Goal: Check status: Check status

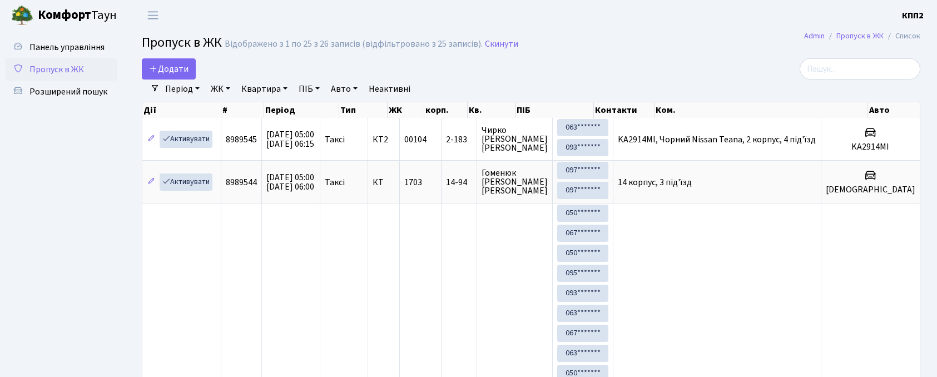
select select "25"
click at [839, 76] on input "search" at bounding box center [860, 68] width 121 height 21
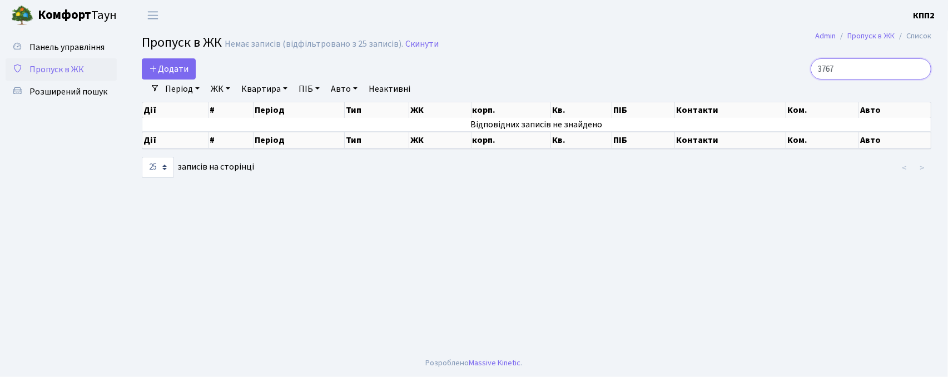
type input "3767"
click at [70, 32] on div "Панель управління Пропуск в ЖК Розширений пошук" at bounding box center [62, 190] width 125 height 319
click at [75, 39] on link "Панель управління" at bounding box center [61, 47] width 111 height 22
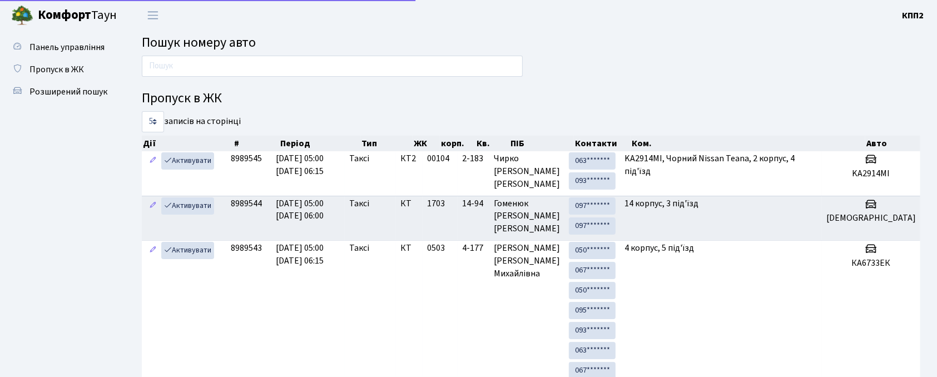
click at [205, 67] on input "text" at bounding box center [332, 66] width 381 height 21
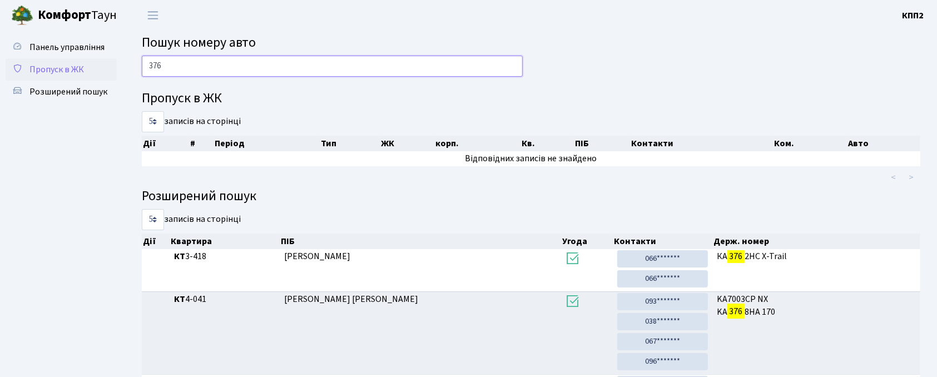
type input "376"
click at [61, 76] on link "Пропуск в ЖК" at bounding box center [61, 69] width 111 height 22
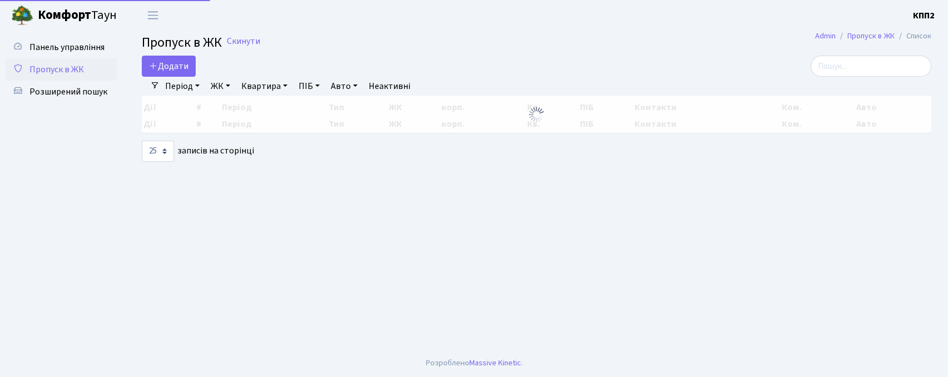
select select "25"
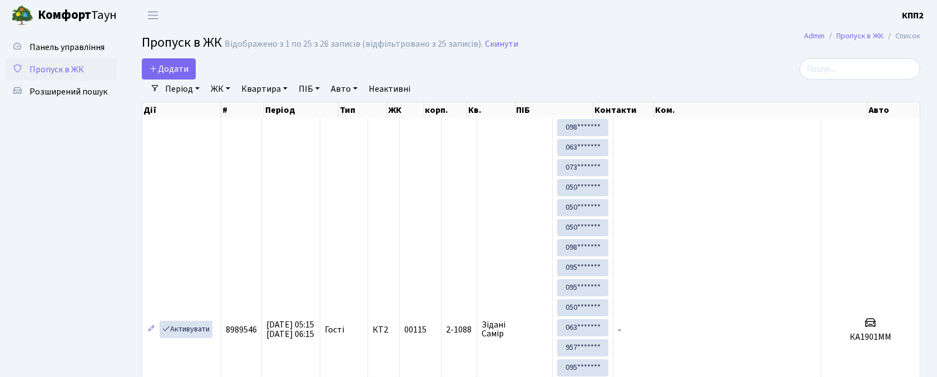
click at [895, 53] on h2 "Пропуск в ЖК Відображено з 1 по 25 з 26 записів (відфільтровано з 25 записів). …" at bounding box center [531, 44] width 779 height 19
click at [833, 62] on input "search" at bounding box center [860, 68] width 121 height 21
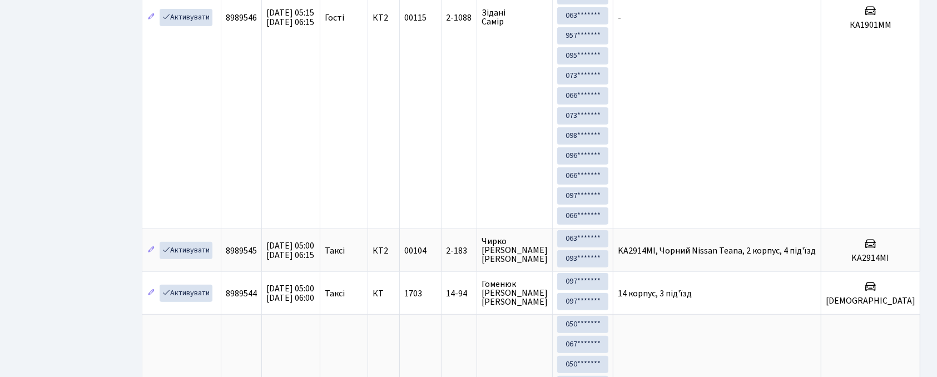
scroll to position [330, 0]
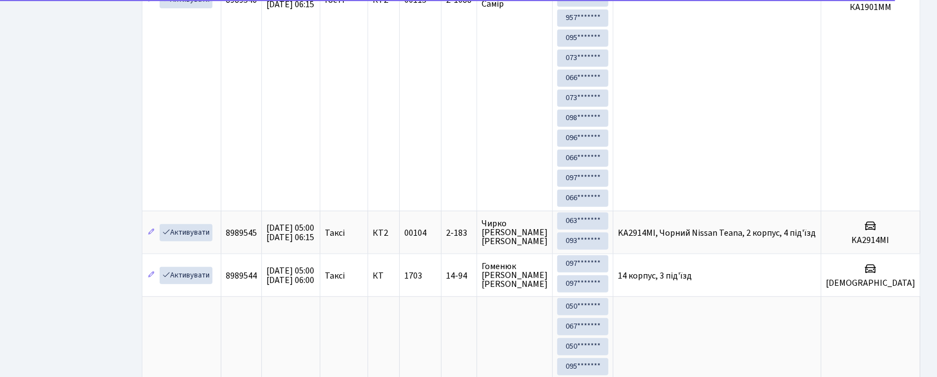
type input "+"
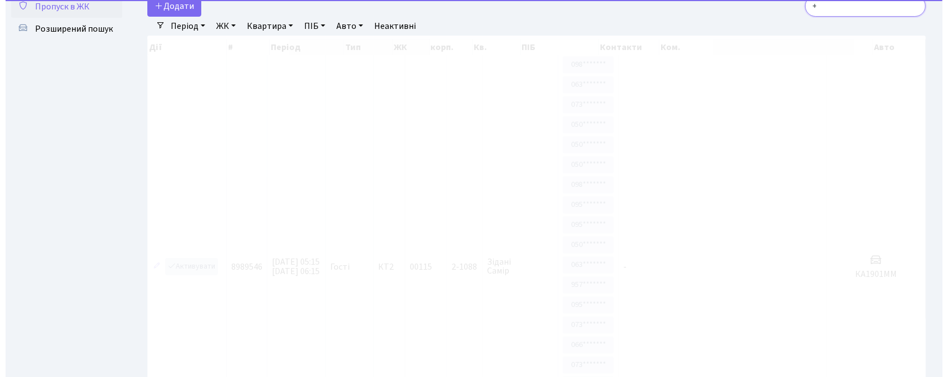
scroll to position [0, 0]
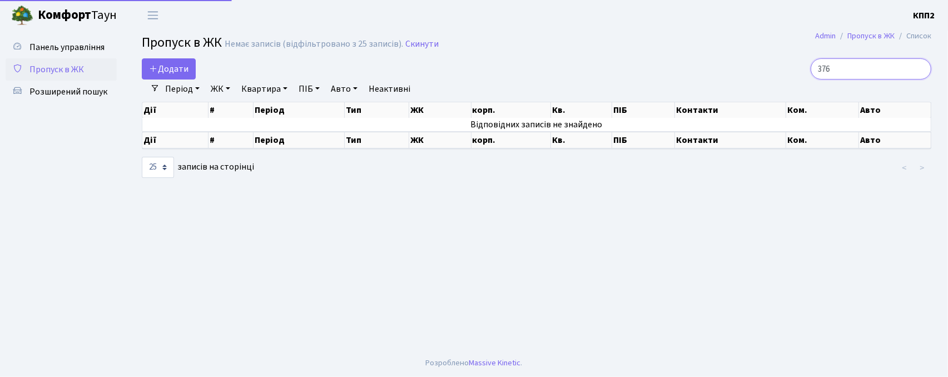
type input "3767"
